Goal: Find contact information: Find contact information

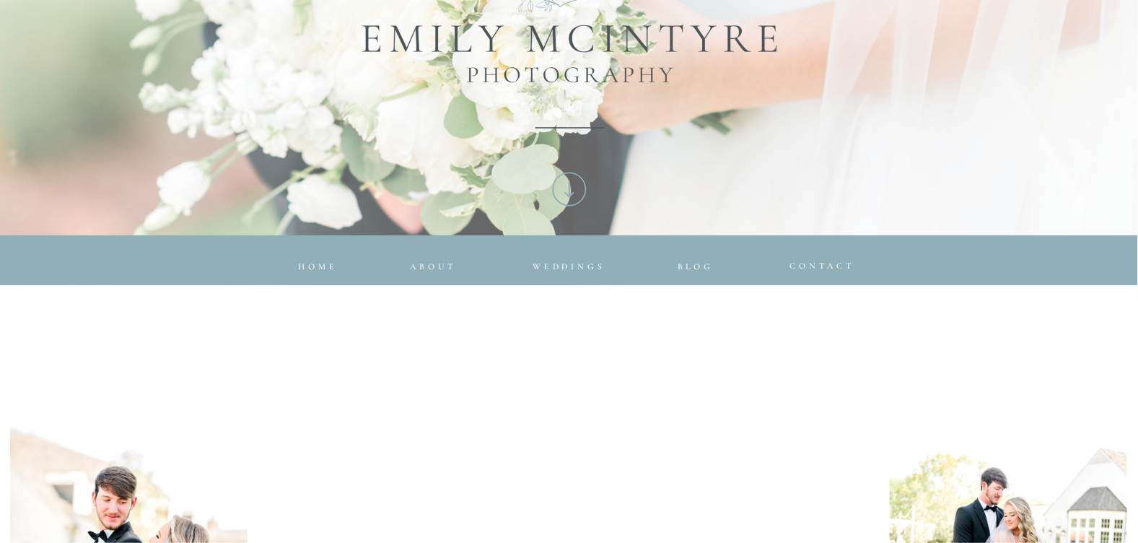
scroll to position [433, 0]
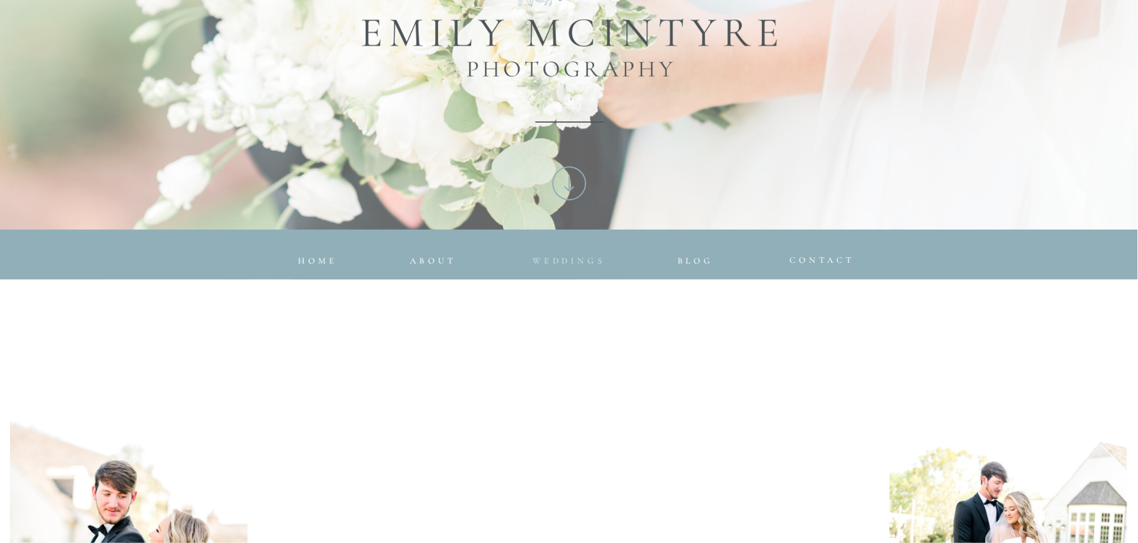
click at [559, 253] on nav "Weddings" at bounding box center [569, 257] width 95 height 9
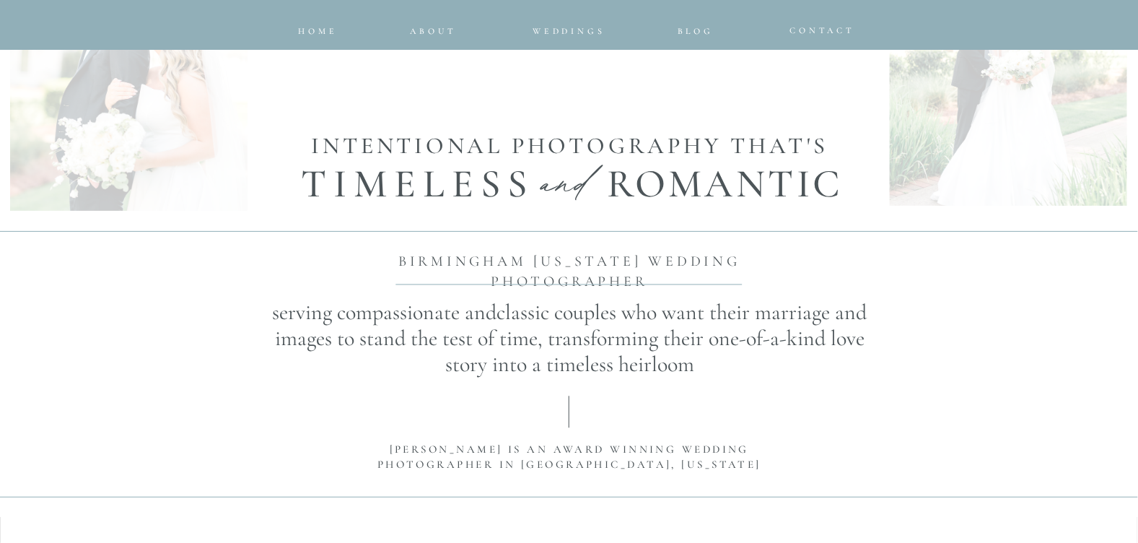
scroll to position [1154, 0]
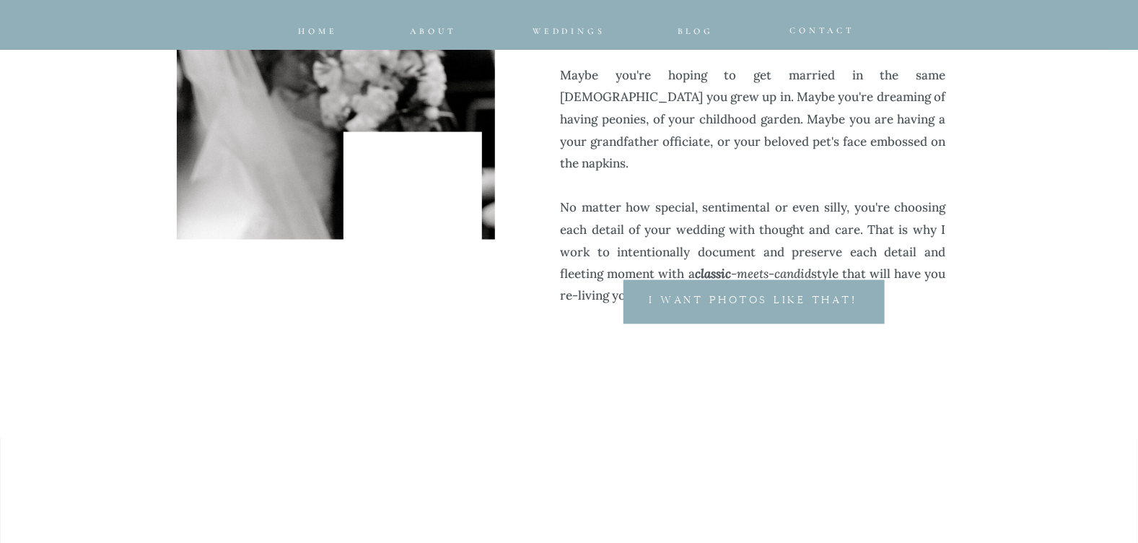
scroll to position [721, 0]
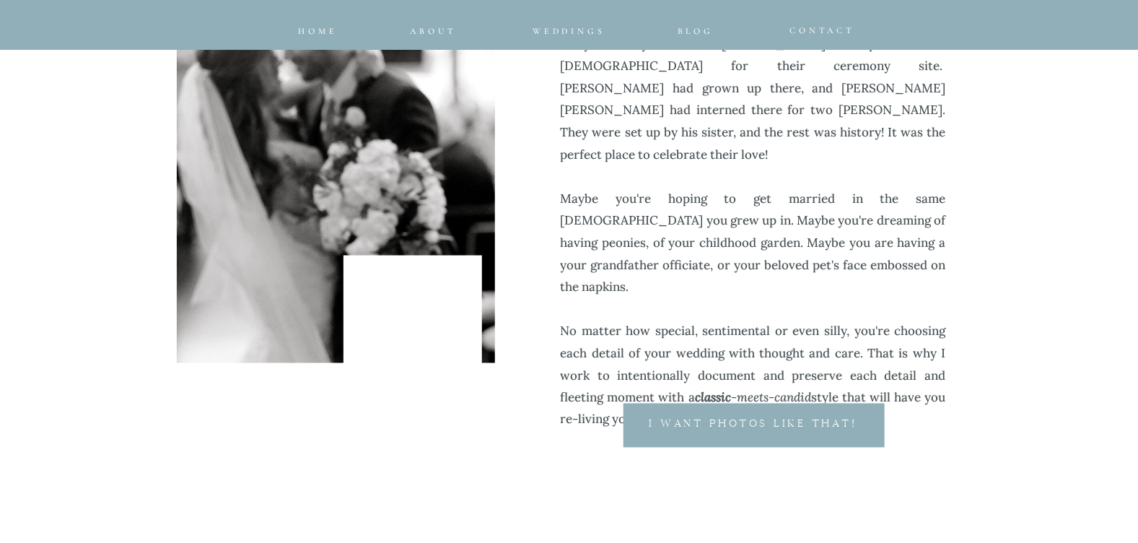
click at [728, 422] on p "I want photos like that!" at bounding box center [753, 427] width 273 height 18
